Goal: Communication & Community: Share content

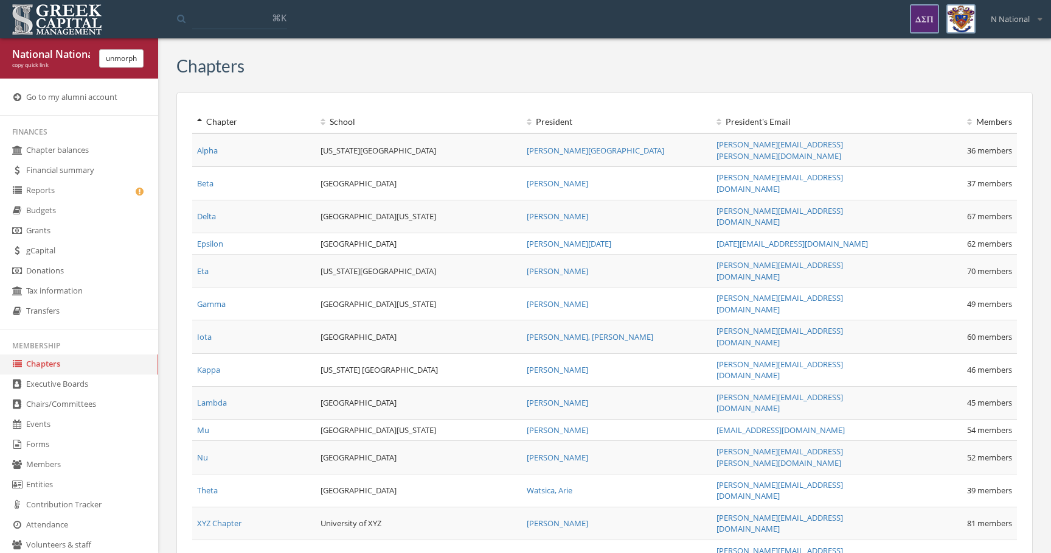
scroll to position [291, 0]
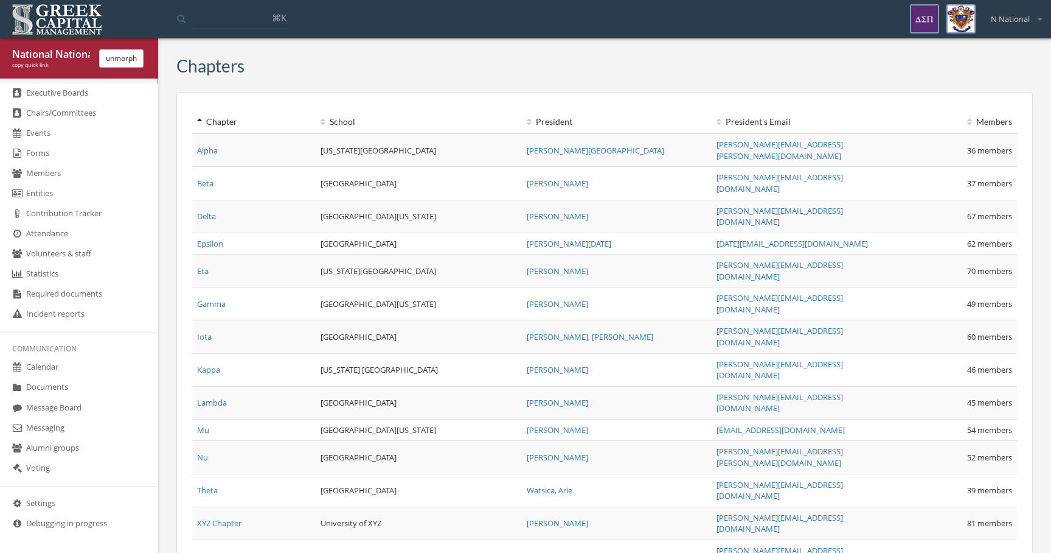
click at [56, 431] on link "Messaging" at bounding box center [79, 428] width 158 height 20
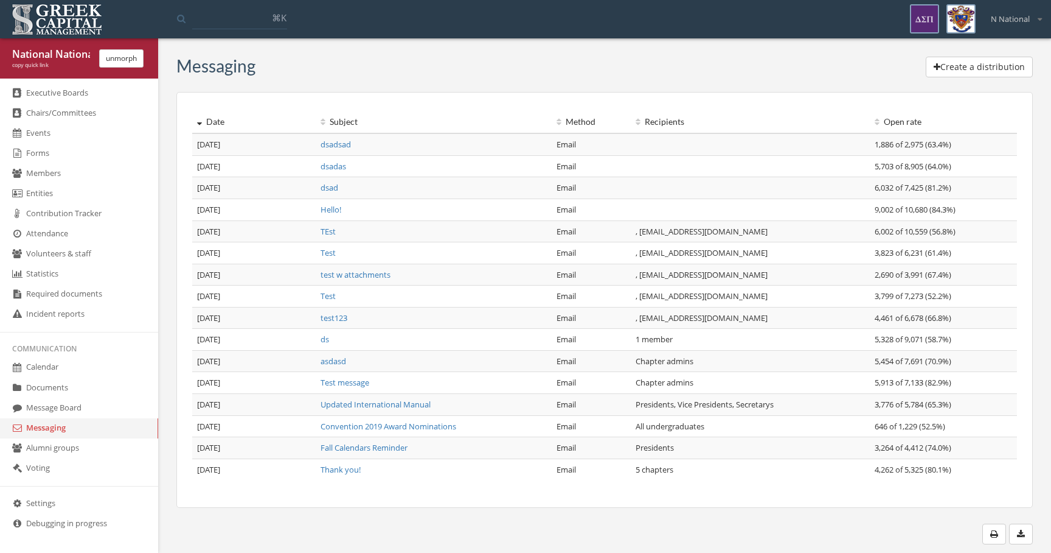
click at [966, 64] on button "Create a distribution" at bounding box center [979, 67] width 107 height 21
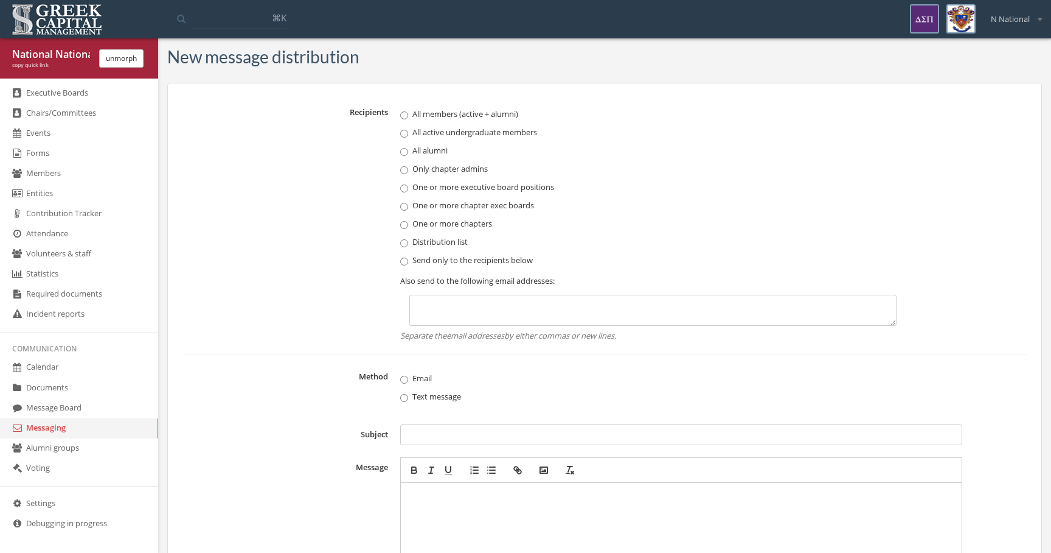
click at [475, 201] on label "One or more chapter exec boards" at bounding box center [653, 205] width 506 height 12
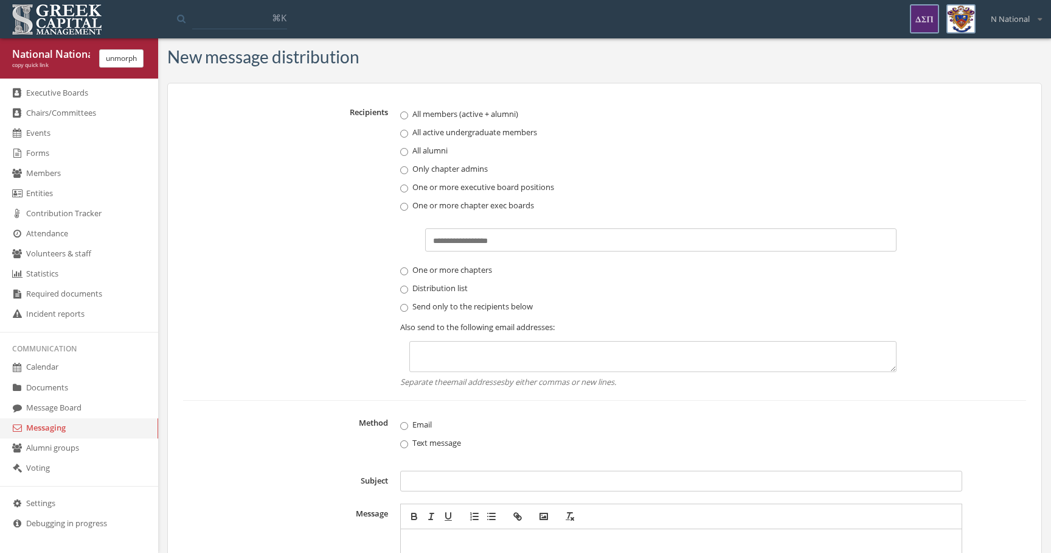
click at [508, 196] on div "All members (active + alumni) All active undergraduate members All alumni Only …" at bounding box center [653, 247] width 506 height 279
click at [472, 271] on label "One or more chapters" at bounding box center [653, 269] width 506 height 12
click at [490, 246] on div "Select chapters..." at bounding box center [653, 254] width 506 height 31
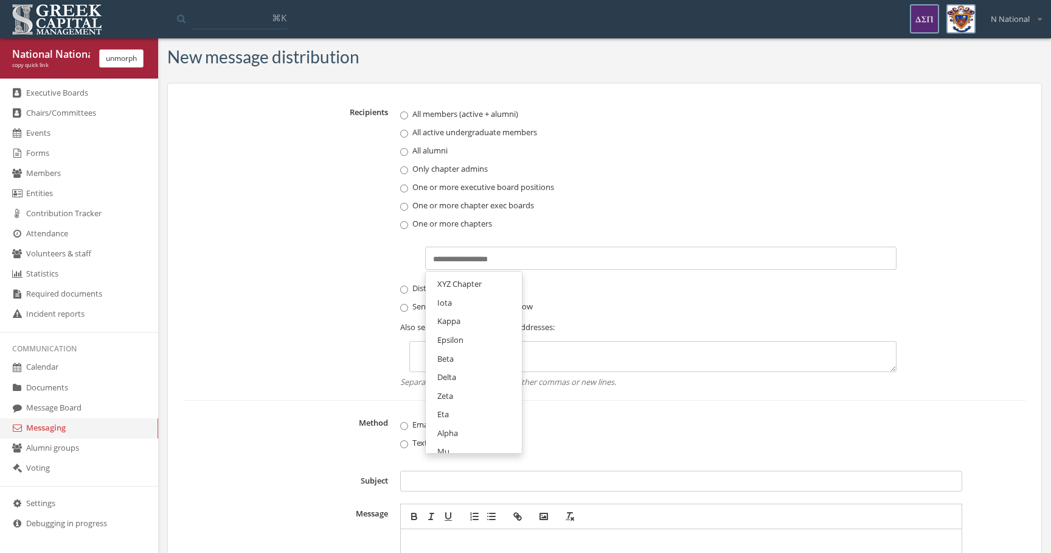
click at [490, 254] on input "text" at bounding box center [464, 260] width 63 height 12
click at [481, 290] on link "XYZ Chapter" at bounding box center [474, 283] width 88 height 19
click at [534, 259] on input "text" at bounding box center [528, 260] width 63 height 12
click at [497, 338] on link "Beta" at bounding box center [474, 339] width 88 height 19
click at [587, 259] on input "text" at bounding box center [564, 260] width 63 height 12
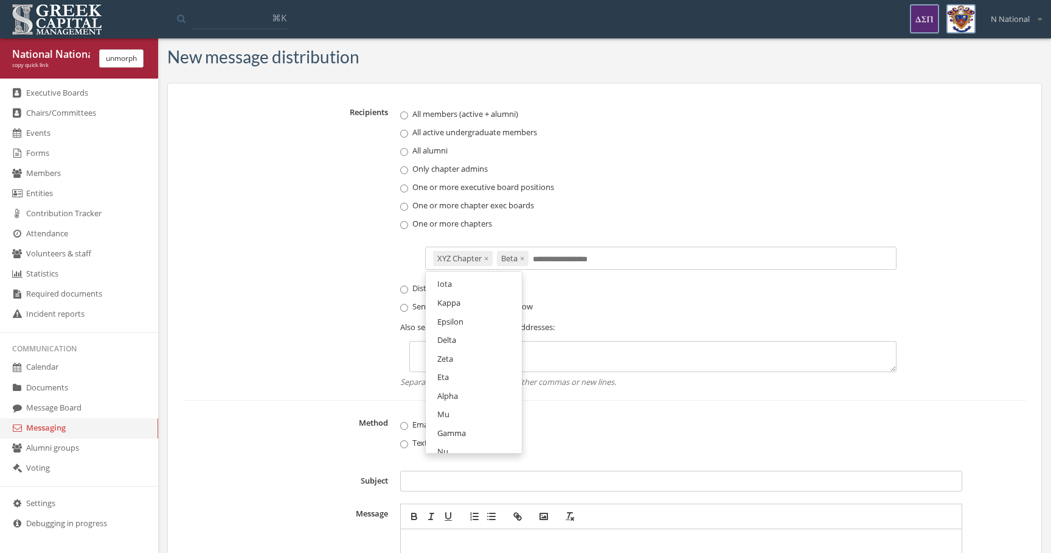
click at [500, 355] on link "Zeta" at bounding box center [474, 358] width 88 height 19
click at [465, 304] on label "Send only to the recipients below" at bounding box center [653, 306] width 506 height 12
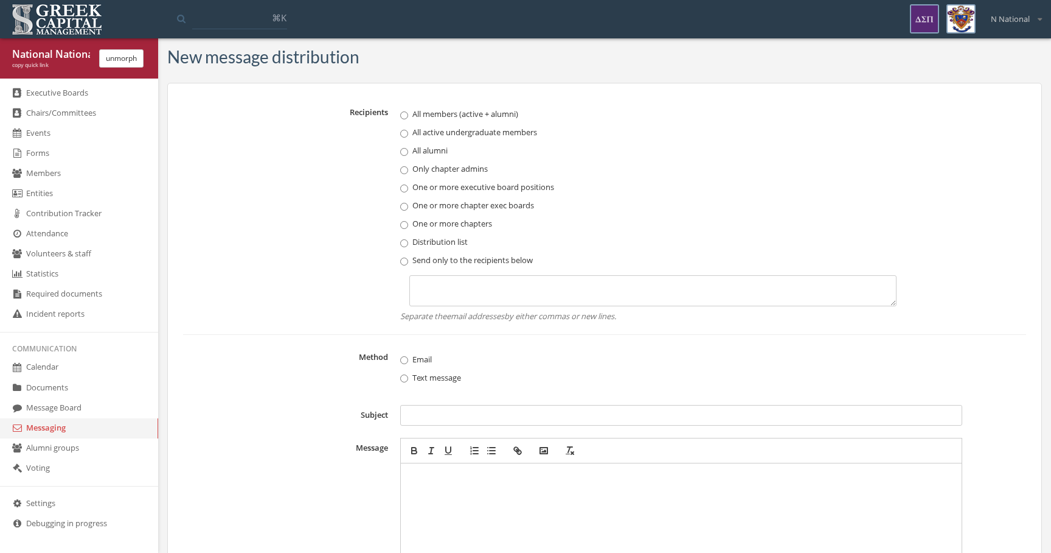
click at [459, 239] on label "Distribution list" at bounding box center [653, 241] width 506 height 12
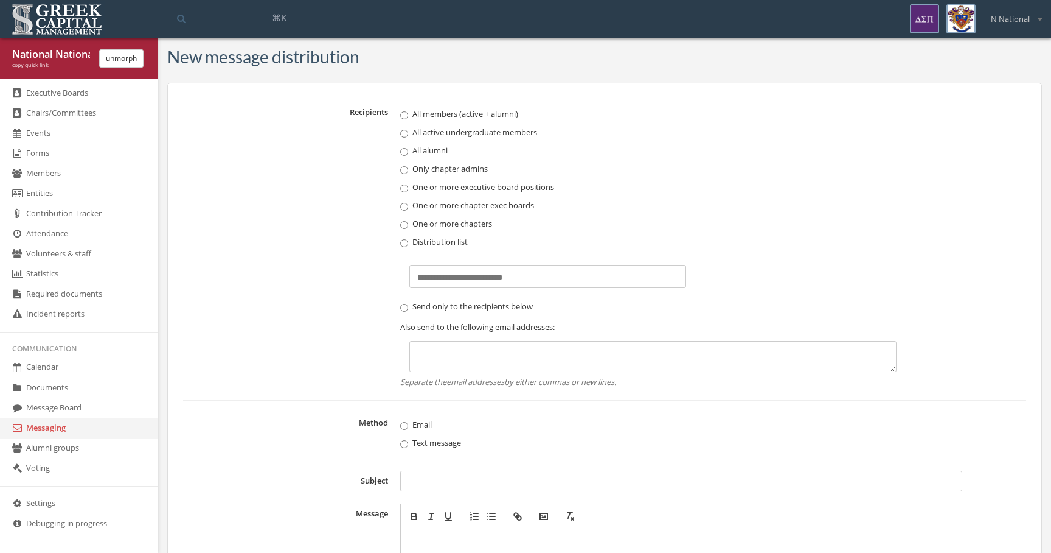
click at [454, 220] on label "One or more chapters" at bounding box center [653, 223] width 506 height 12
click at [454, 197] on div "All members (active + alumni) All active undergraduate members All alumni Only …" at bounding box center [653, 247] width 506 height 279
click at [452, 206] on label "One or more chapter exec boards" at bounding box center [653, 205] width 506 height 12
click at [452, 185] on label "One or more executive board positions" at bounding box center [653, 187] width 506 height 12
click at [448, 166] on label "Only chapter admins" at bounding box center [653, 168] width 506 height 12
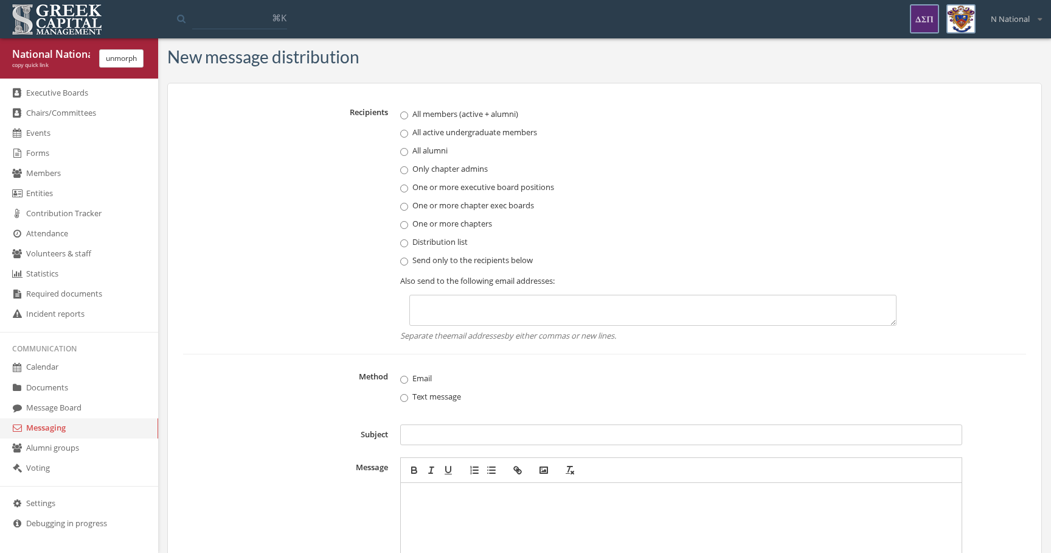
click at [448, 140] on div "All members (active + alumni) All active undergraduate members All alumni Only …" at bounding box center [653, 224] width 506 height 233
click at [446, 147] on label "All alumni" at bounding box center [653, 150] width 506 height 12
click at [447, 135] on label "All active undergraduate members" at bounding box center [653, 132] width 506 height 12
click at [448, 118] on label "All members (active + alumni)" at bounding box center [653, 114] width 506 height 12
click at [573, 85] on div "Recipients All members (active + alumni) All active undergraduate members All a…" at bounding box center [604, 437] width 875 height 709
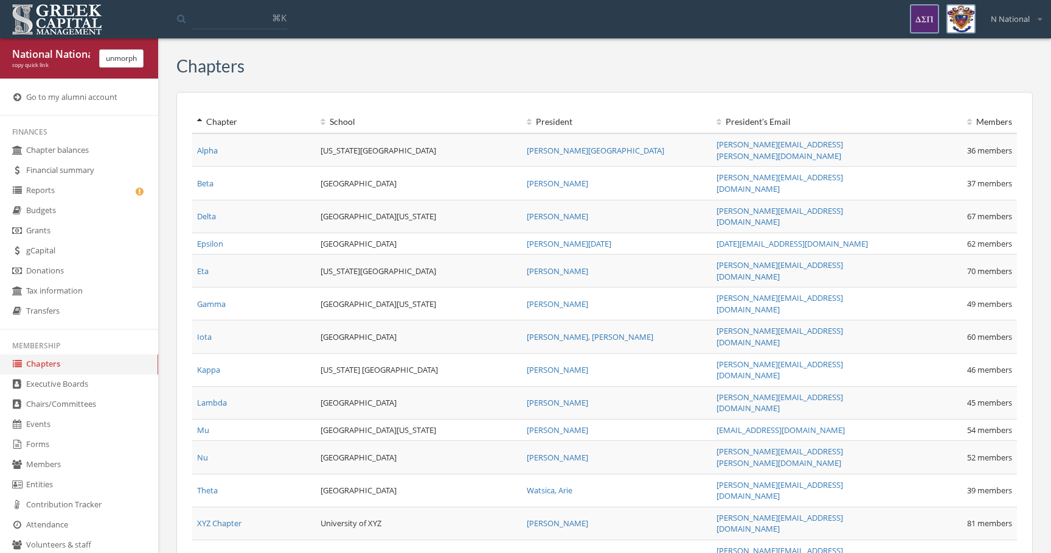
click at [127, 65] on button "unmorph" at bounding box center [121, 58] width 44 height 18
